Goal: Information Seeking & Learning: Find specific fact

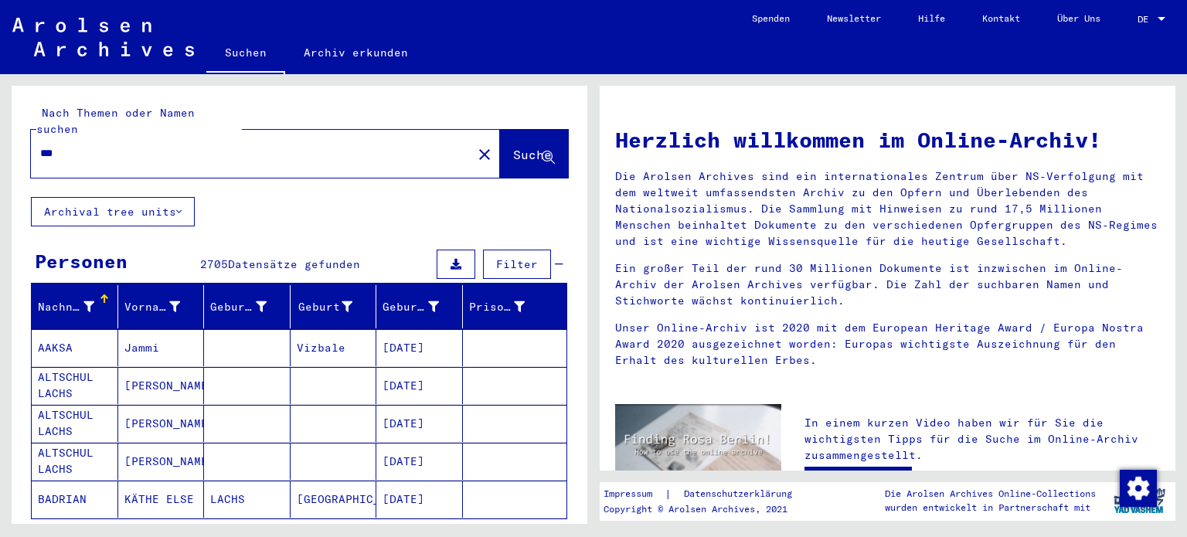
click at [496, 257] on span "Filter" at bounding box center [517, 264] width 42 height 14
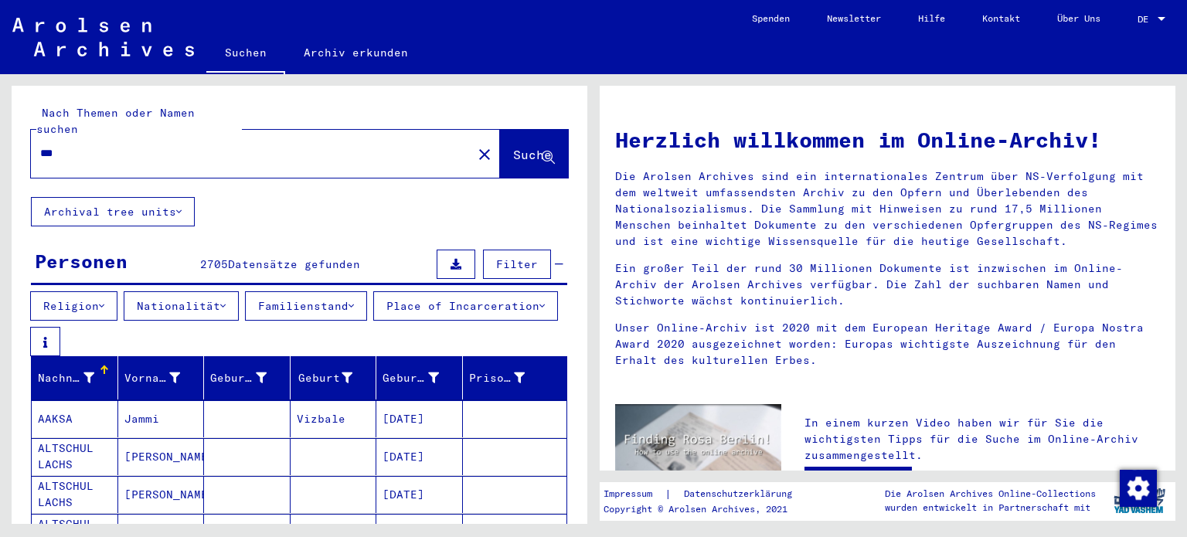
click at [223, 291] on button "Nationalität" at bounding box center [181, 305] width 115 height 29
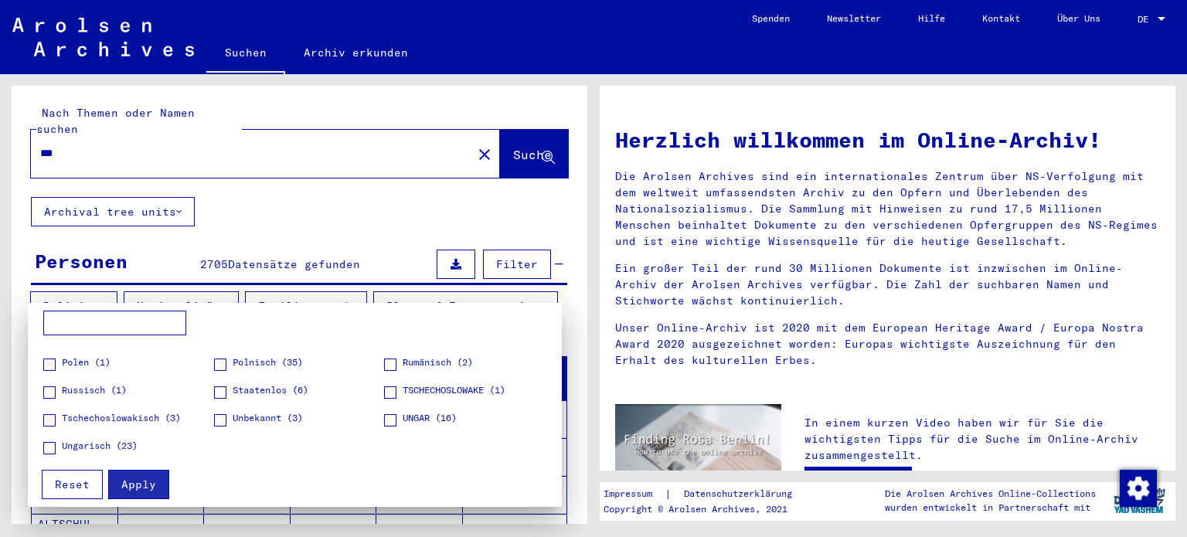
scroll to position [105, 0]
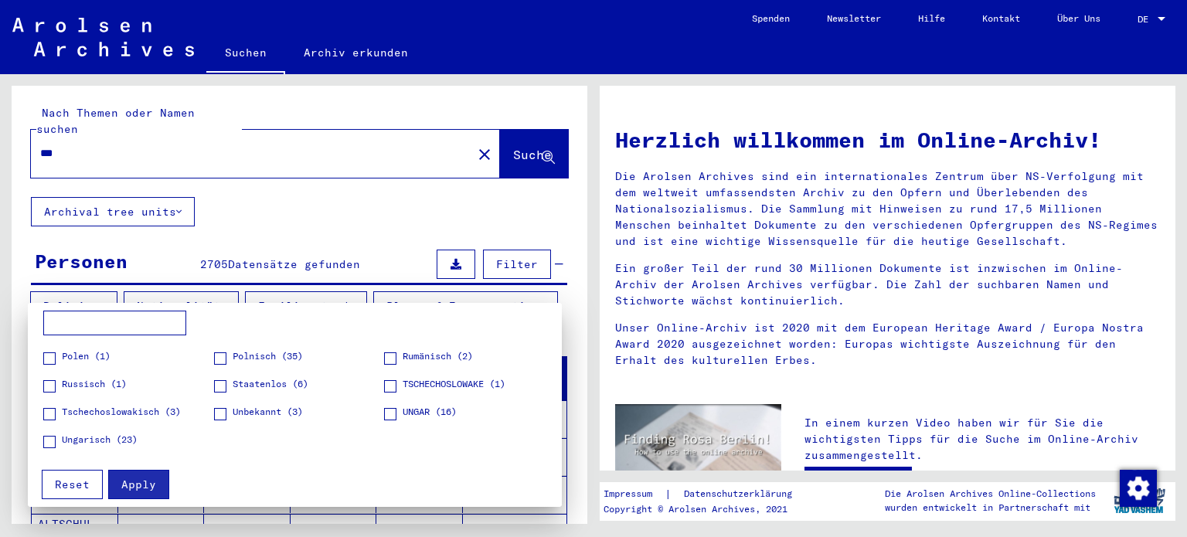
click at [384, 414] on span at bounding box center [390, 414] width 12 height 12
click at [129, 478] on span "Apply" at bounding box center [138, 485] width 35 height 14
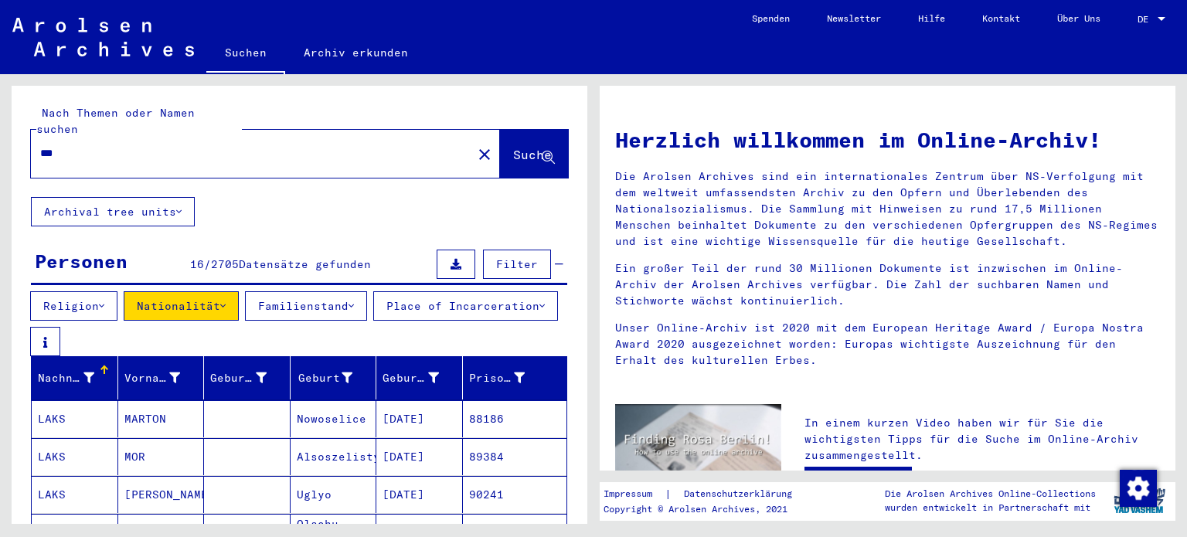
click at [210, 293] on button "Nationalität" at bounding box center [181, 305] width 115 height 29
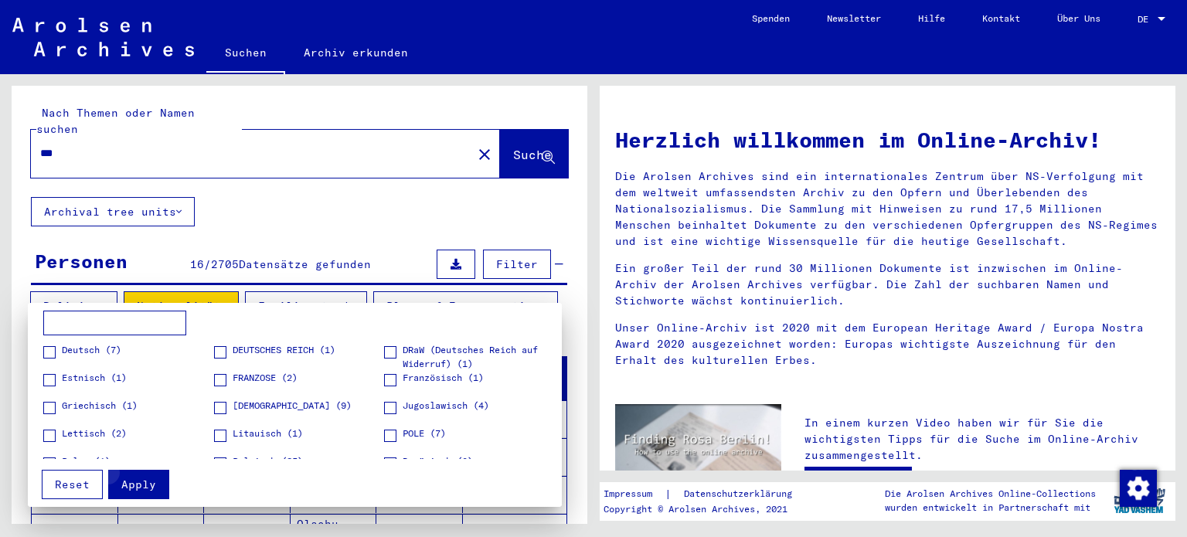
click at [152, 479] on span "Apply" at bounding box center [138, 485] width 35 height 14
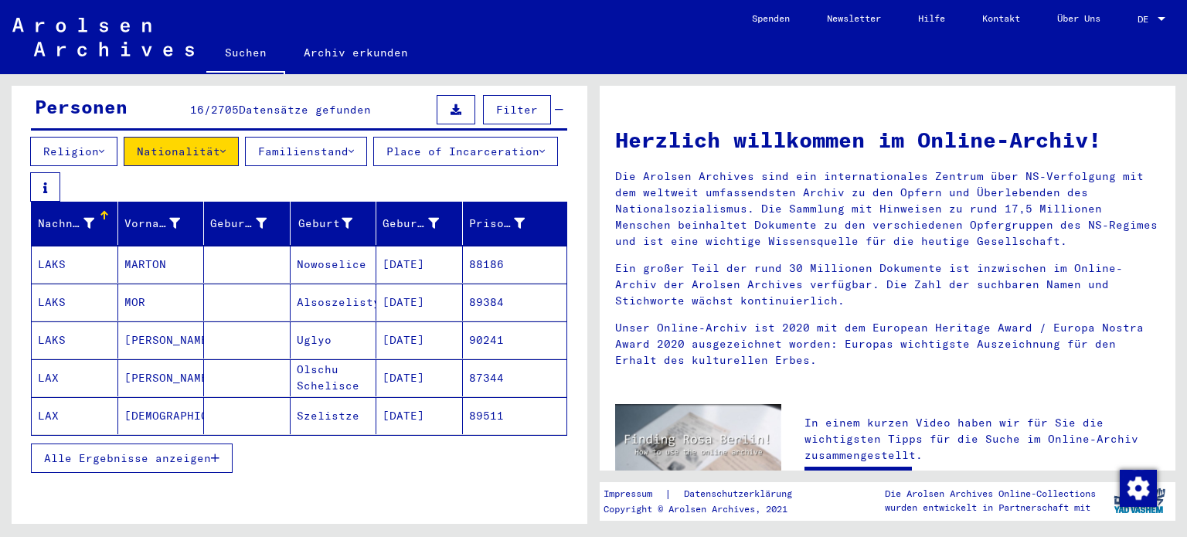
scroll to position [232, 0]
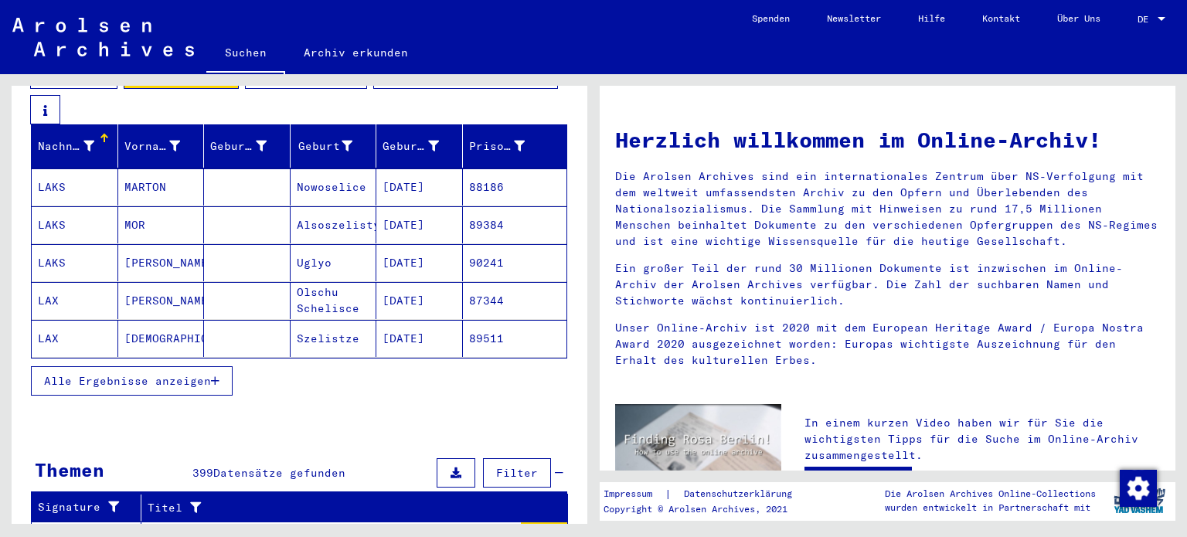
click at [85, 332] on mat-cell "LAX" at bounding box center [75, 338] width 87 height 37
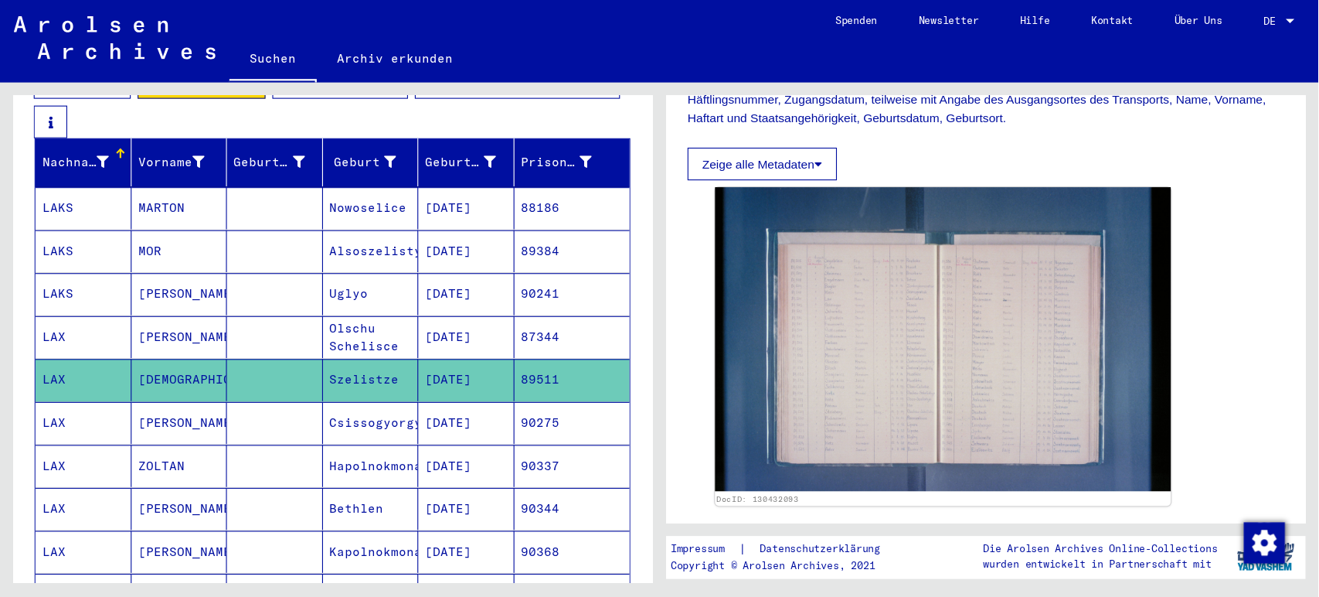
scroll to position [309, 0]
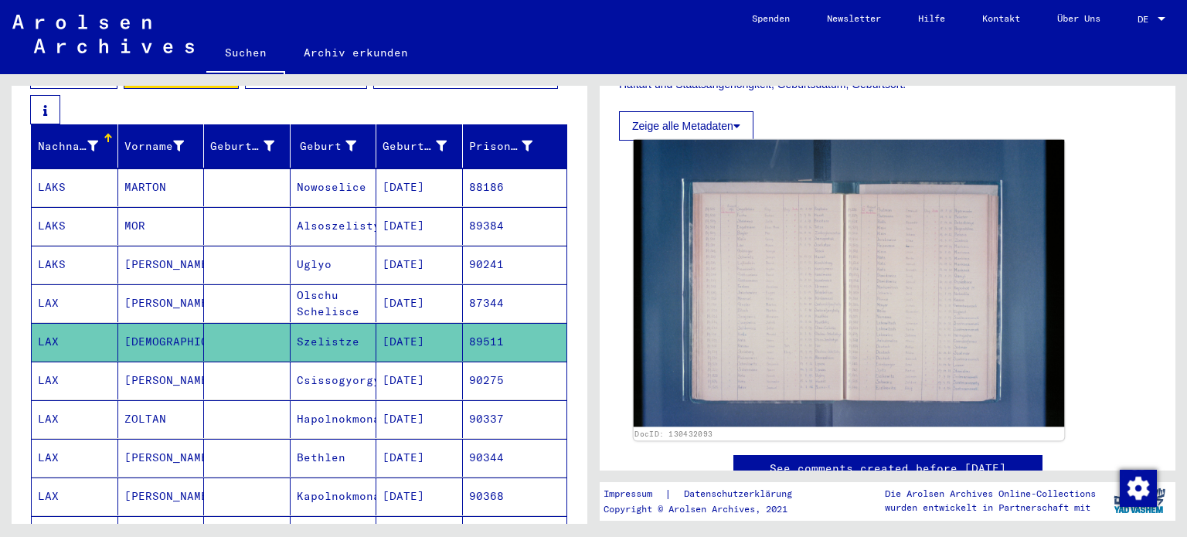
click at [781, 273] on img at bounding box center [849, 284] width 431 height 288
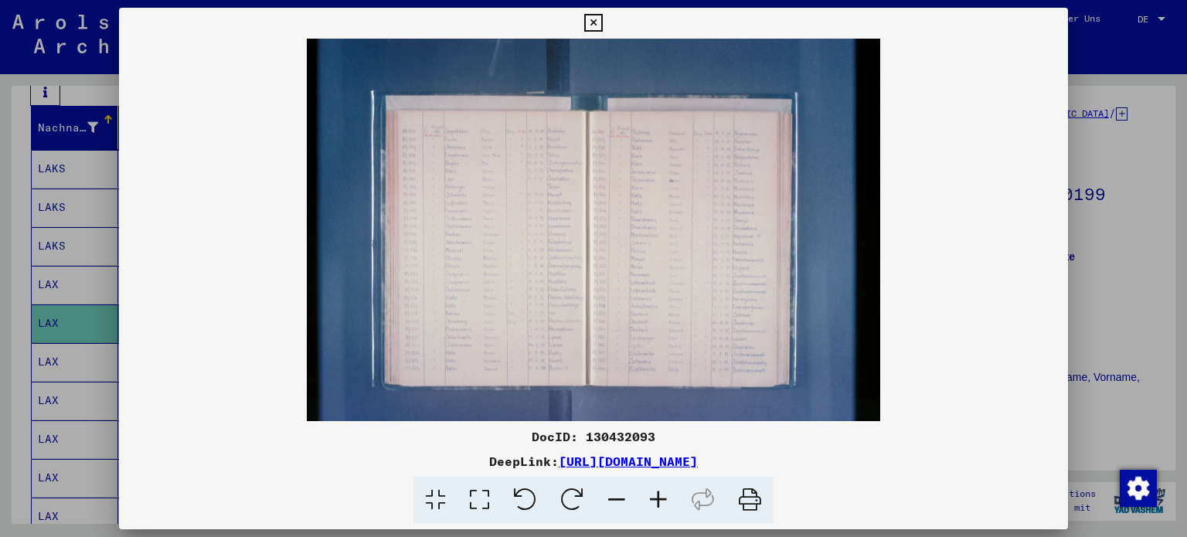
scroll to position [250, 0]
drag, startPoint x: 1184, startPoint y: 1, endPoint x: 599, endPoint y: 15, distance: 585.3
click at [599, 15] on icon at bounding box center [593, 23] width 18 height 19
